Goal: Information Seeking & Learning: Learn about a topic

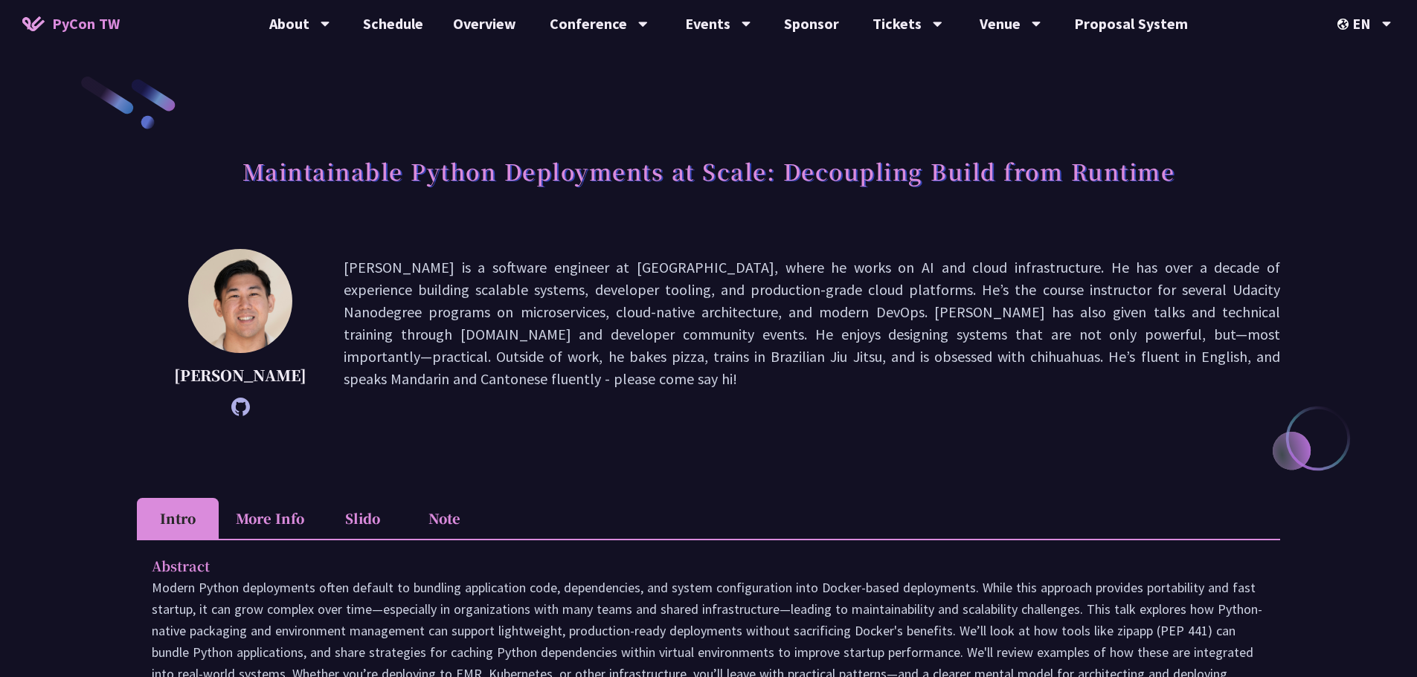
click at [232, 412] on icon at bounding box center [240, 407] width 19 height 19
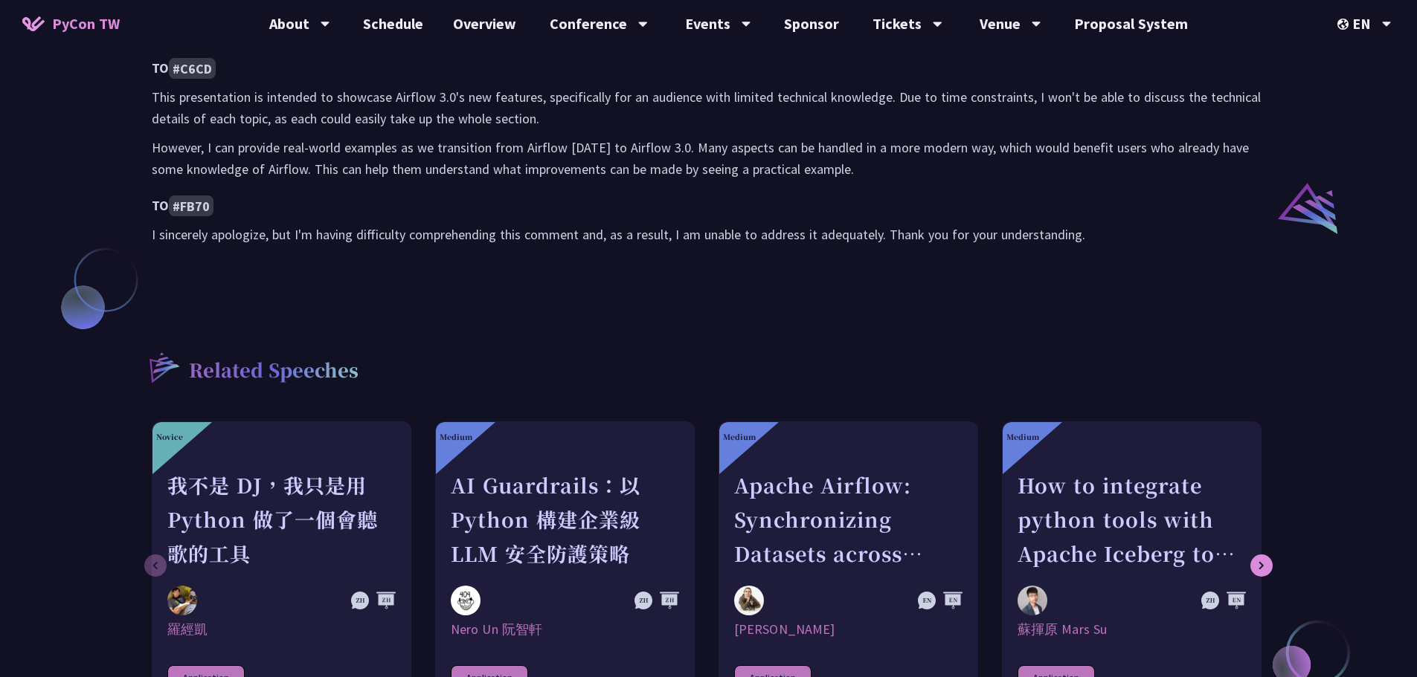
scroll to position [1710, 0]
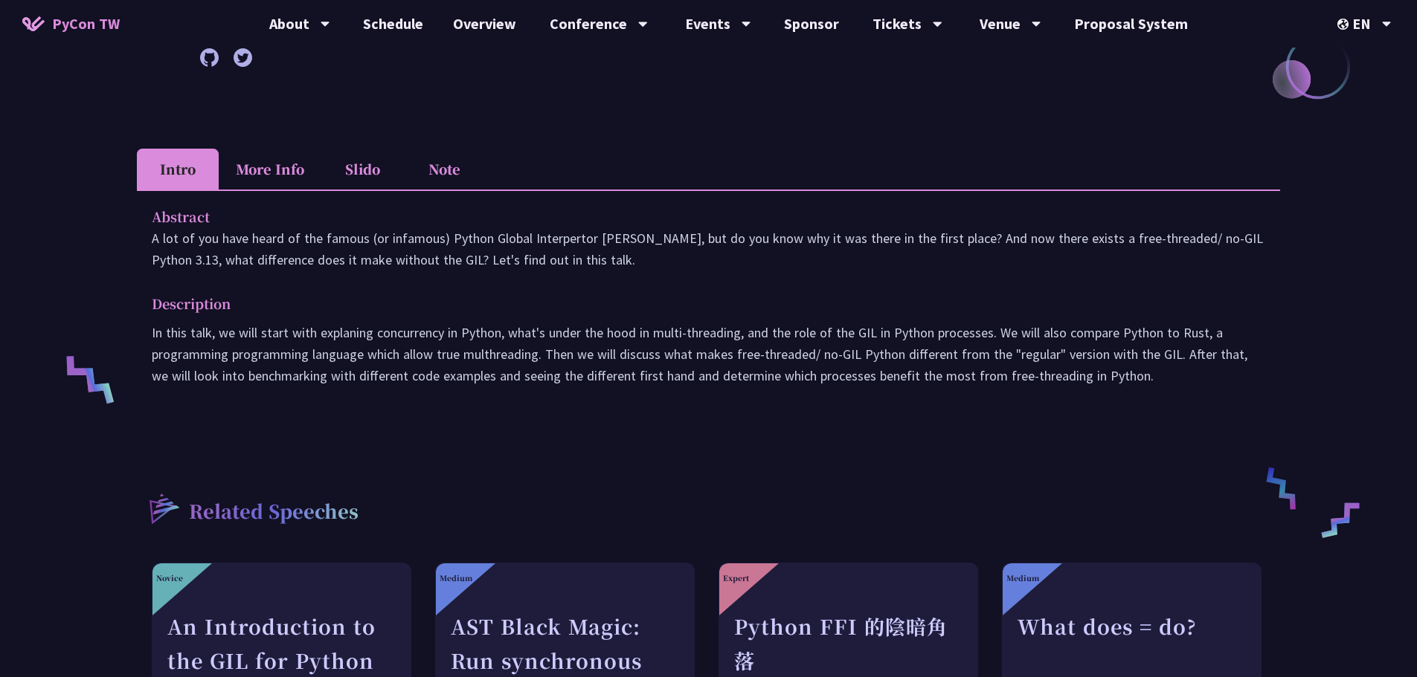
scroll to position [818, 0]
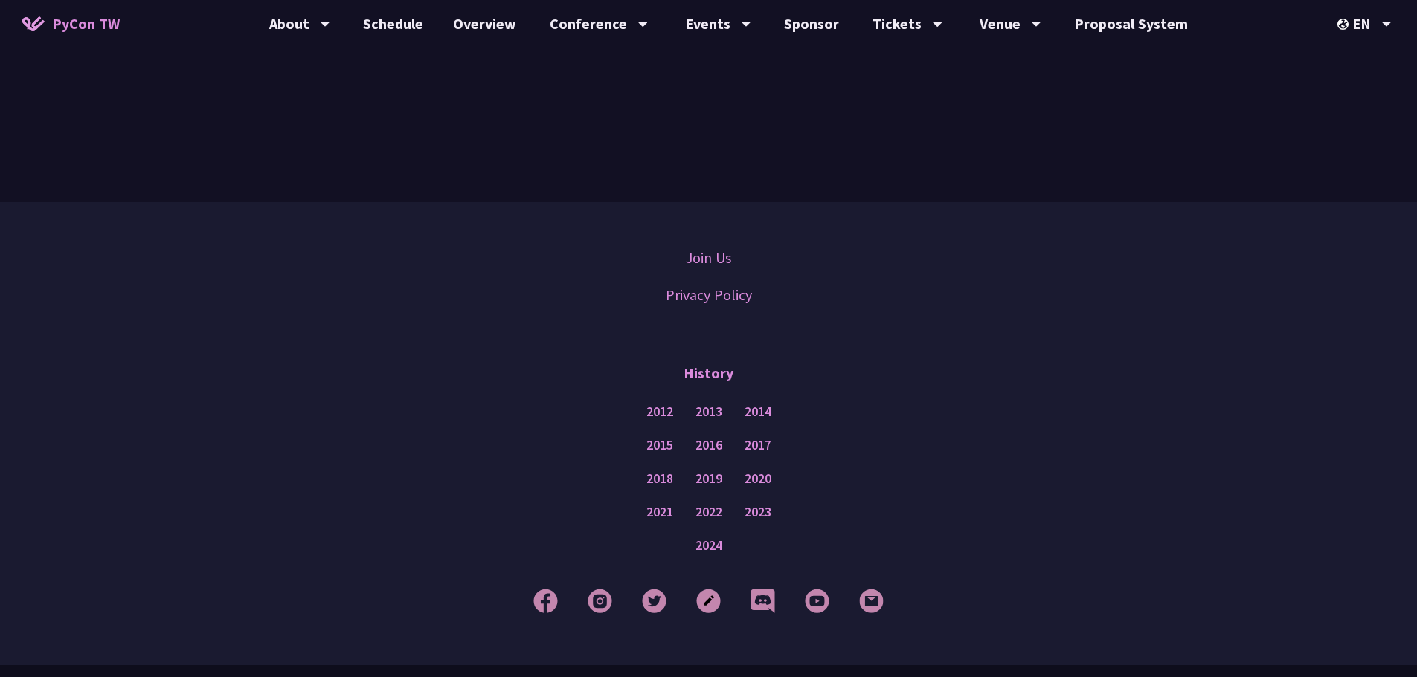
scroll to position [978, 0]
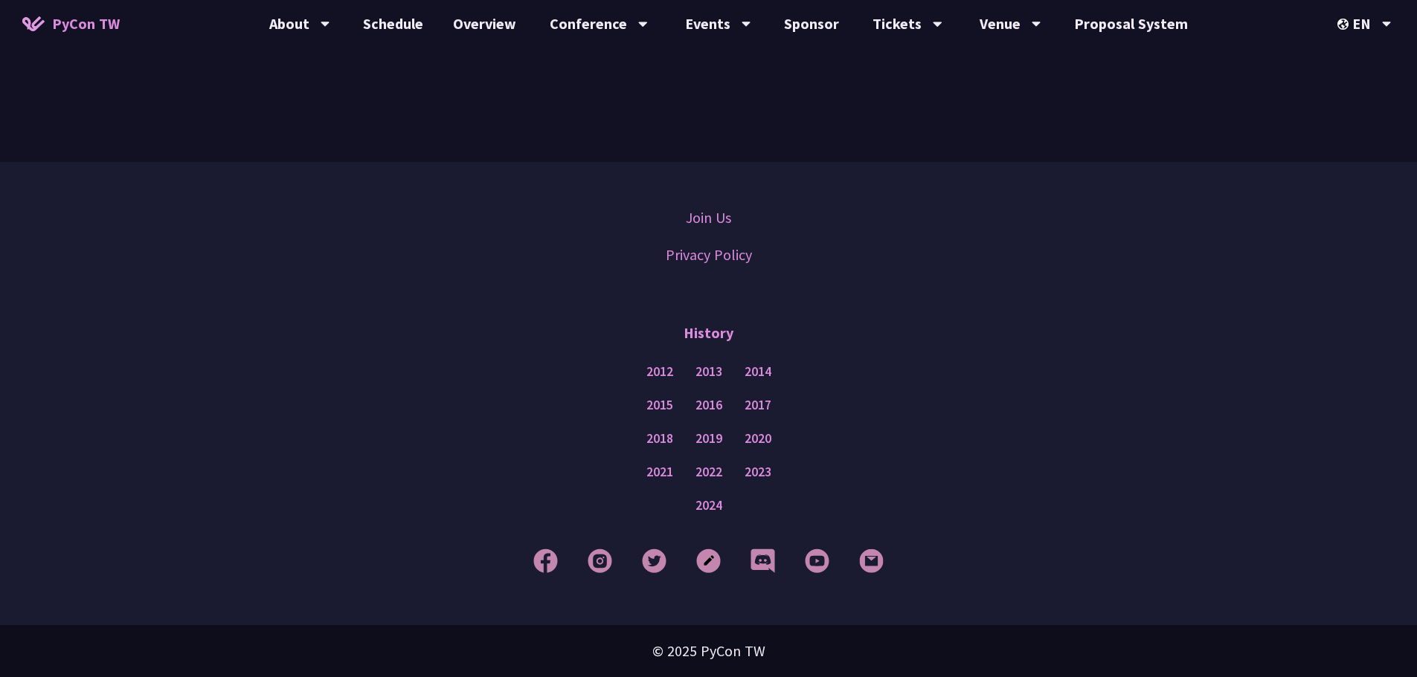
click at [1037, 485] on div "2021 2022 2023" at bounding box center [708, 472] width 1342 height 33
